Goal: Task Accomplishment & Management: Complete application form

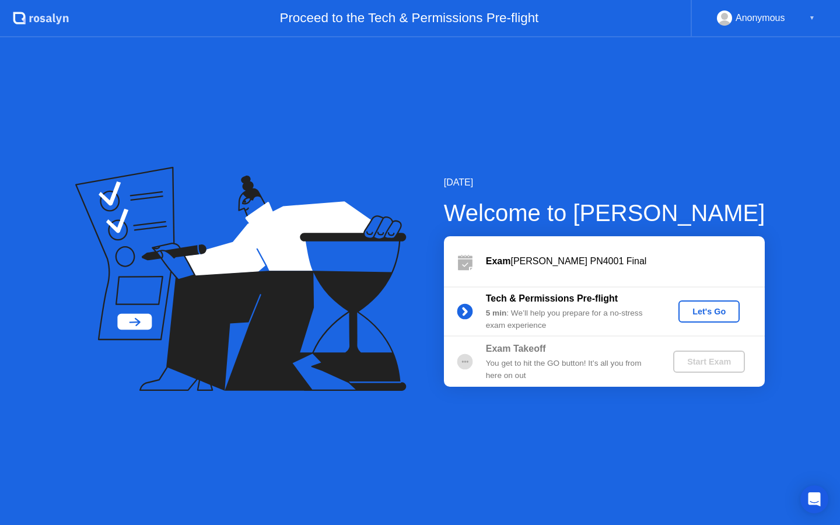
click at [709, 313] on div "Let's Go" at bounding box center [709, 311] width 52 height 9
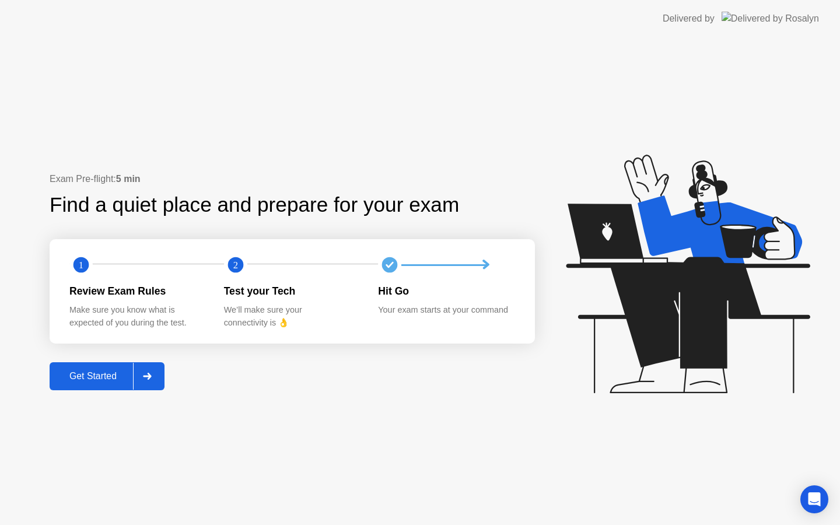
click at [151, 376] on icon at bounding box center [147, 376] width 8 height 7
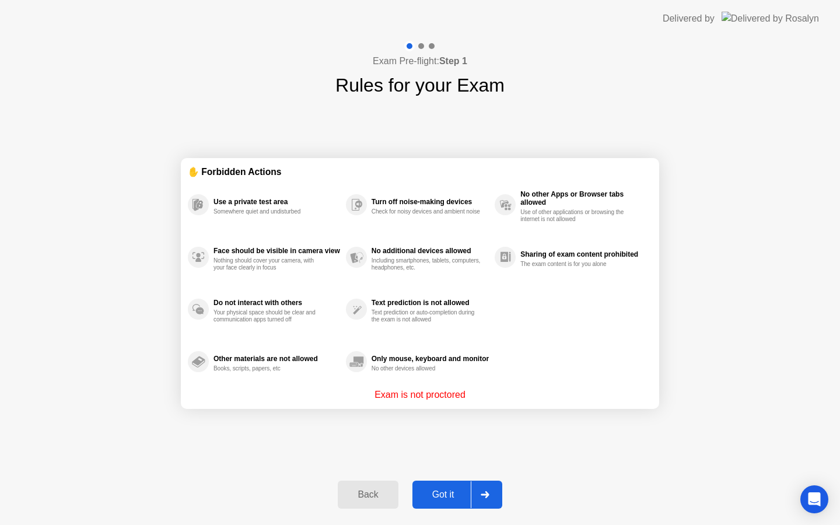
click at [446, 490] on div "Got it" at bounding box center [443, 495] width 55 height 11
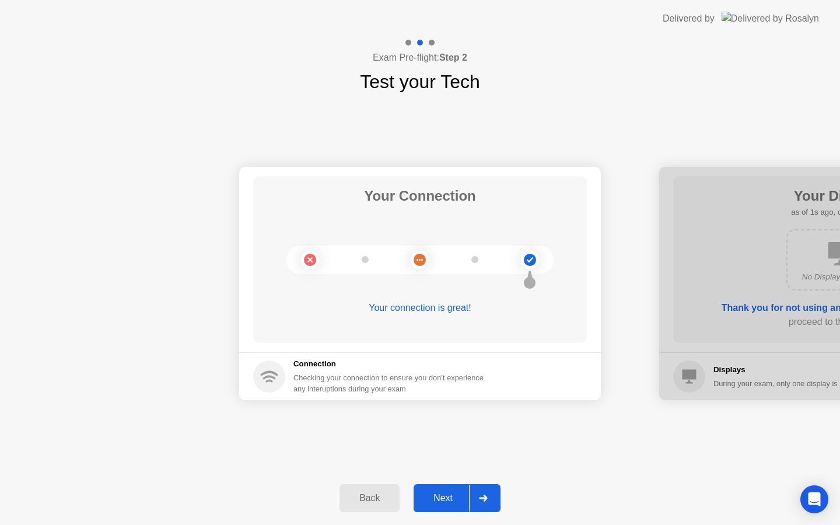
click at [446, 493] on div "Next" at bounding box center [443, 498] width 52 height 11
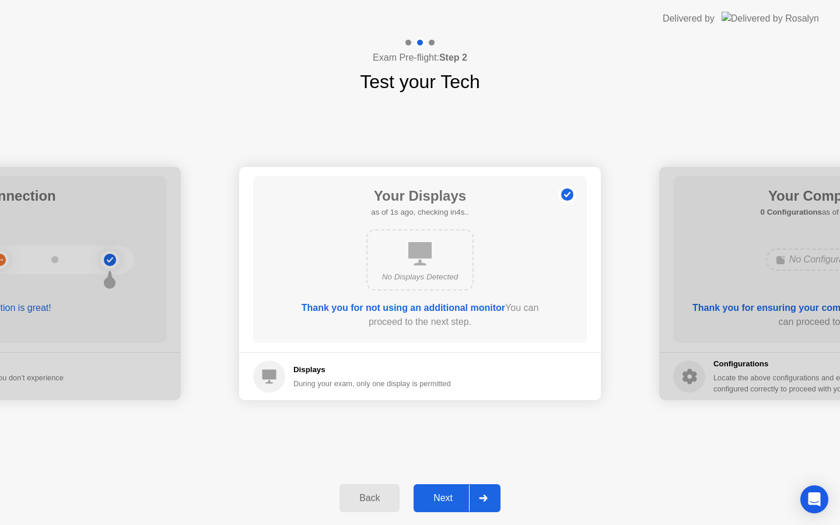
click at [445, 500] on div "Next" at bounding box center [443, 498] width 52 height 11
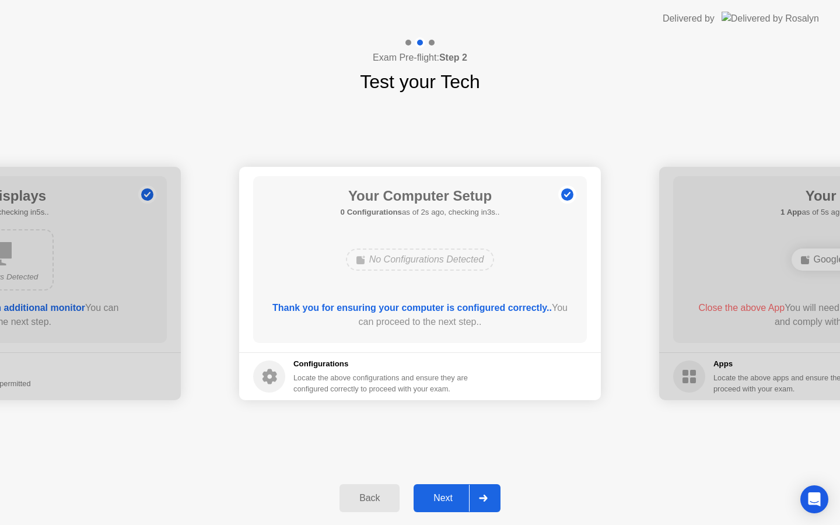
click at [444, 500] on div "Next" at bounding box center [443, 498] width 52 height 11
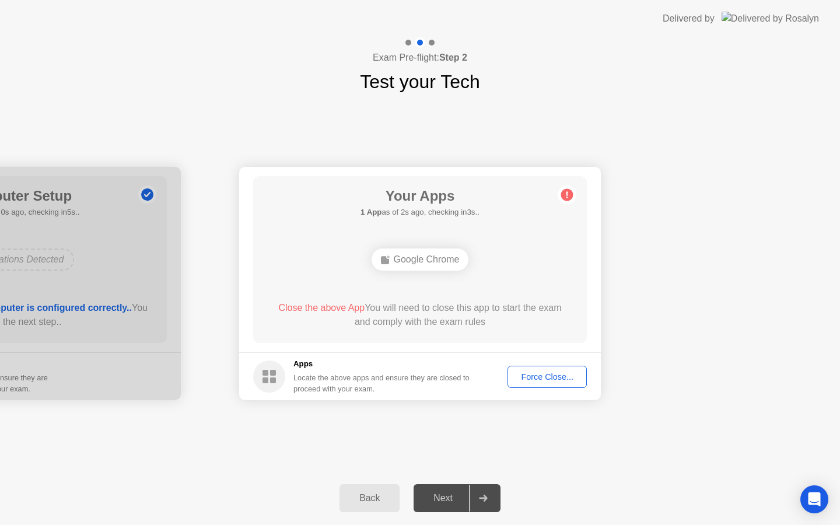
click at [538, 382] on div "Force Close..." at bounding box center [547, 376] width 71 height 9
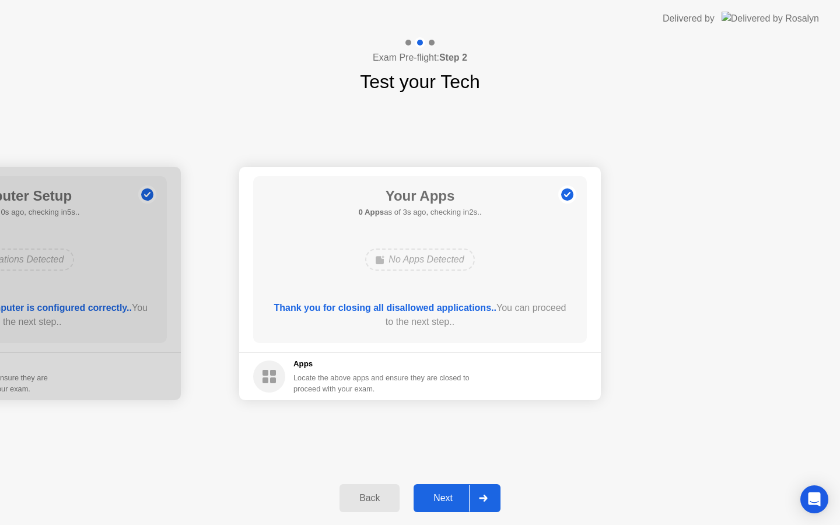
click at [430, 497] on div "Next" at bounding box center [443, 498] width 52 height 11
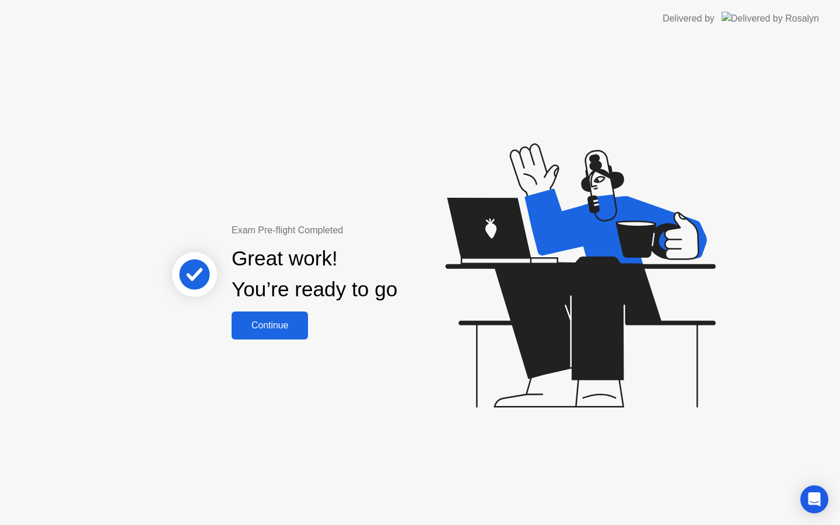
click at [274, 331] on div "Continue" at bounding box center [269, 325] width 69 height 11
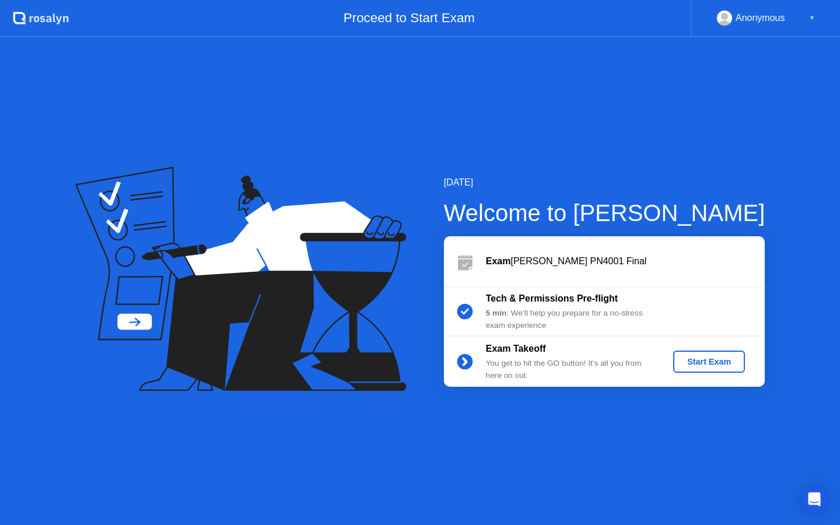
click at [716, 363] on div "Start Exam" at bounding box center [709, 361] width 62 height 9
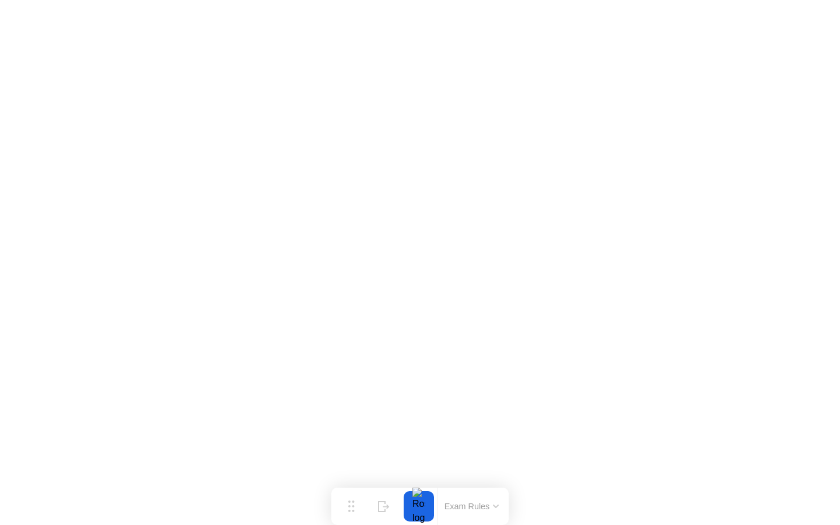
click at [481, 509] on button "Exam Rules" at bounding box center [472, 506] width 62 height 11
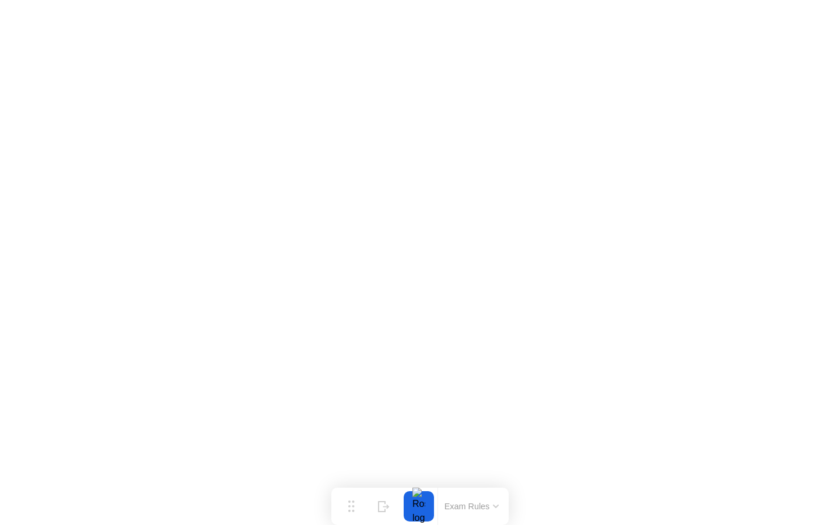
click at [474, 493] on div "Exam Rules" at bounding box center [472, 506] width 68 height 37
click at [469, 506] on button "Exam Rules" at bounding box center [472, 506] width 62 height 11
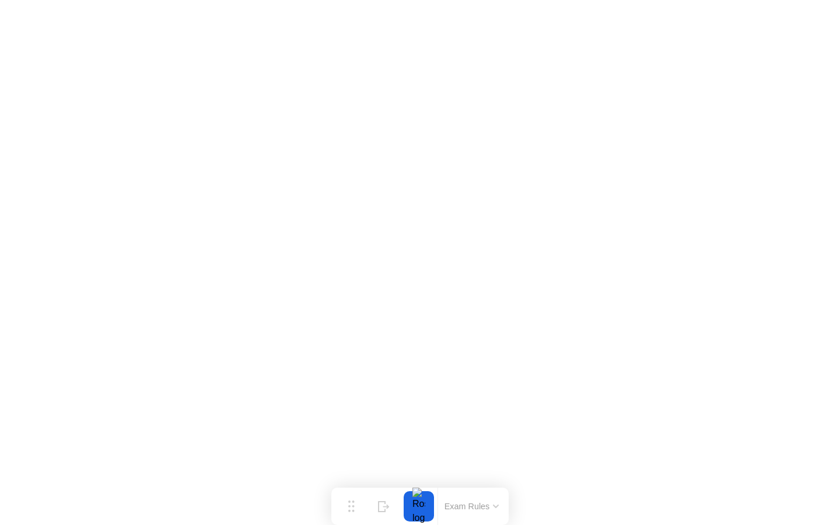
click at [481, 505] on button "Exam Rules" at bounding box center [472, 506] width 62 height 11
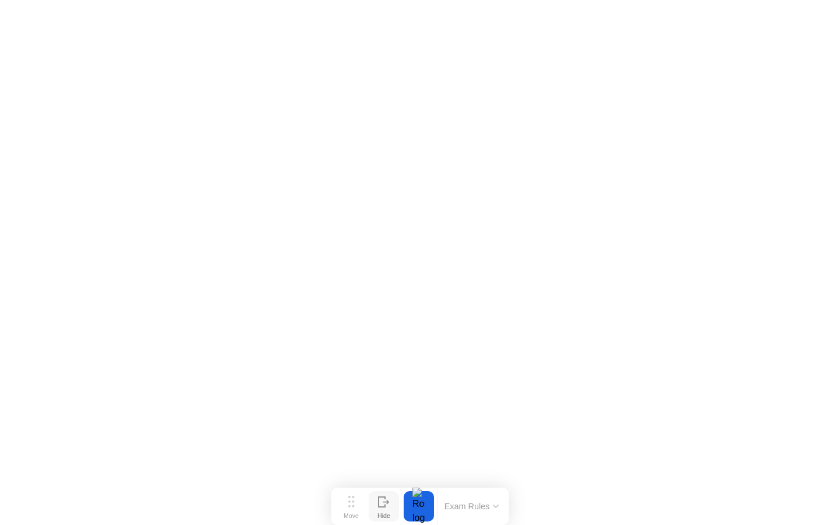
click at [390, 505] on button "Hide" at bounding box center [384, 506] width 30 height 30
click at [800, 505] on icon at bounding box center [796, 502] width 6 height 10
click at [345, 504] on button "Move" at bounding box center [351, 506] width 30 height 30
click at [356, 507] on button "Move" at bounding box center [351, 506] width 30 height 30
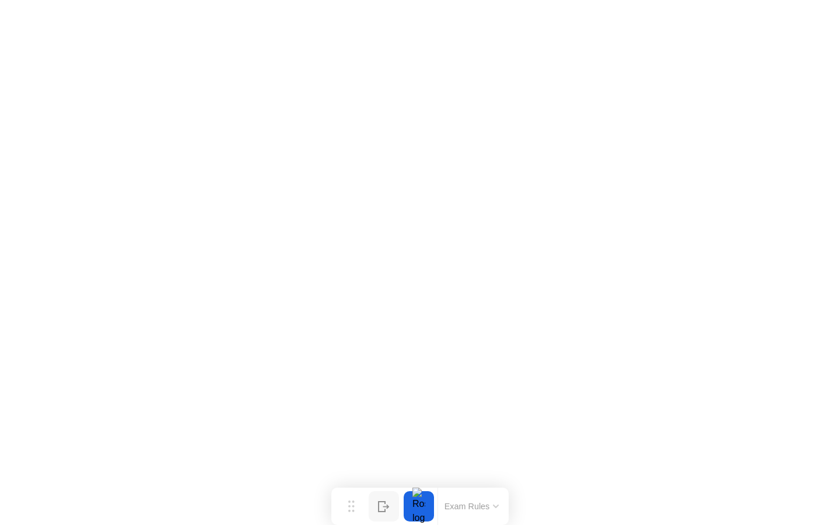
click at [495, 508] on icon at bounding box center [496, 507] width 6 height 4
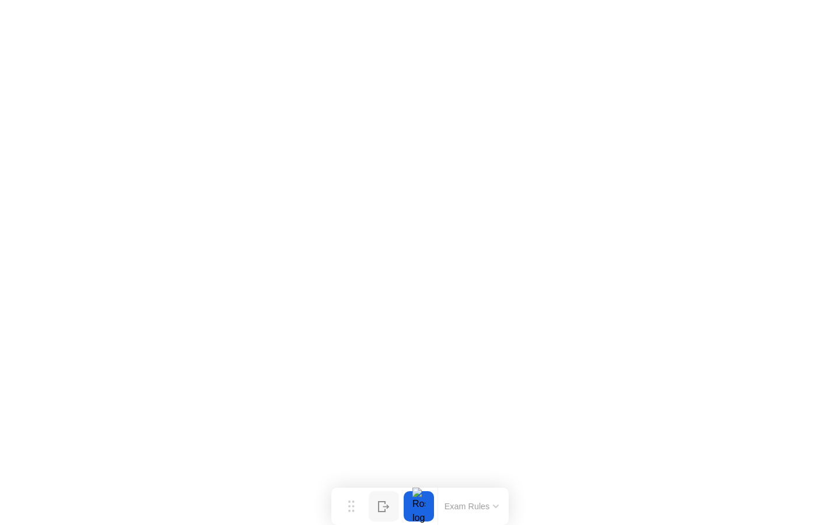
click at [392, 506] on button "Hide" at bounding box center [384, 506] width 30 height 30
click at [795, 502] on icon at bounding box center [796, 507] width 6 height 10
click at [477, 505] on button "Exam Rules" at bounding box center [472, 506] width 62 height 11
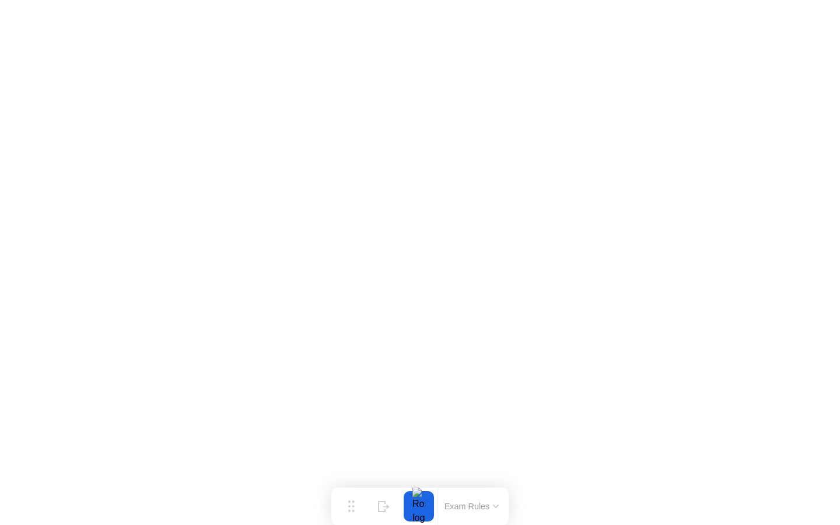
click at [486, 512] on button "Exam Rules" at bounding box center [472, 506] width 62 height 11
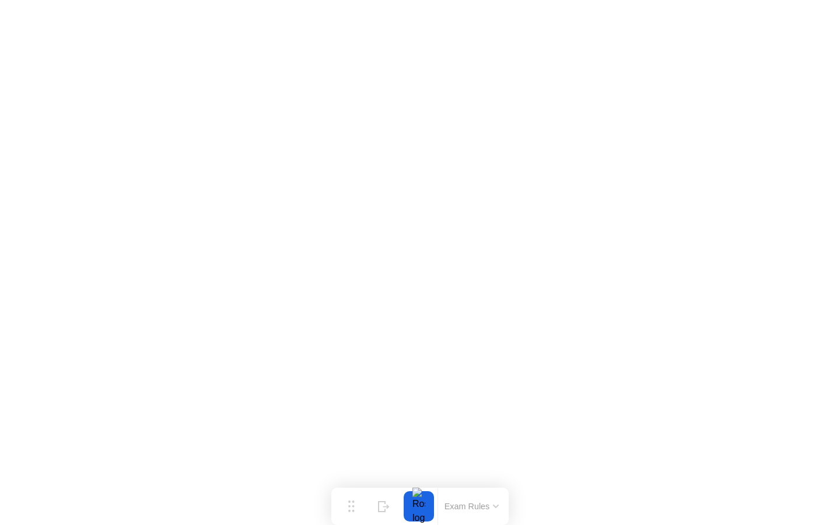
click at [421, 509] on div at bounding box center [419, 506] width 25 height 30
click at [355, 514] on div "Move" at bounding box center [351, 515] width 15 height 7
click at [493, 505] on button "Exam Rules" at bounding box center [472, 506] width 62 height 11
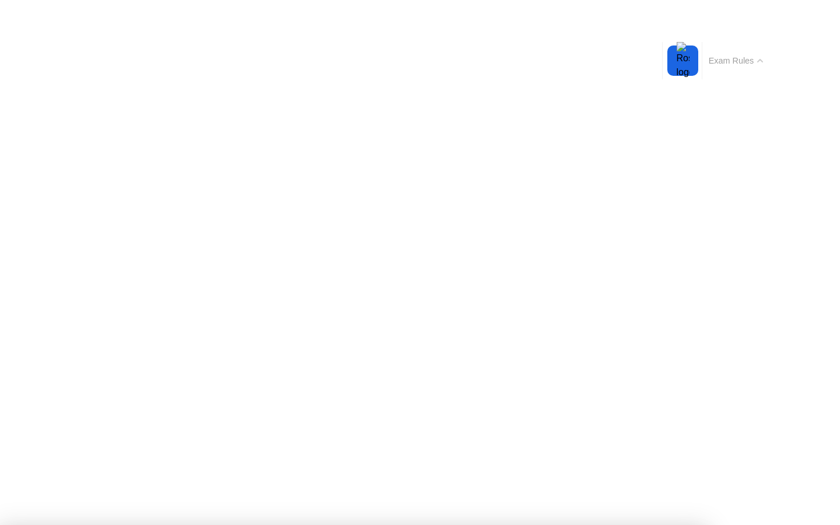
click at [378, 525] on div at bounding box center [420, 525] width 840 height 0
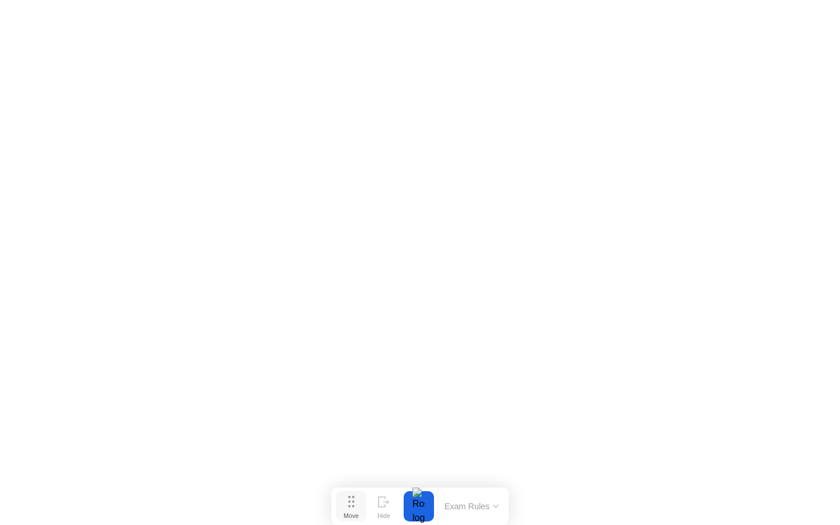
click at [351, 505] on icon at bounding box center [351, 502] width 6 height 12
